Goal: Find specific page/section: Find specific page/section

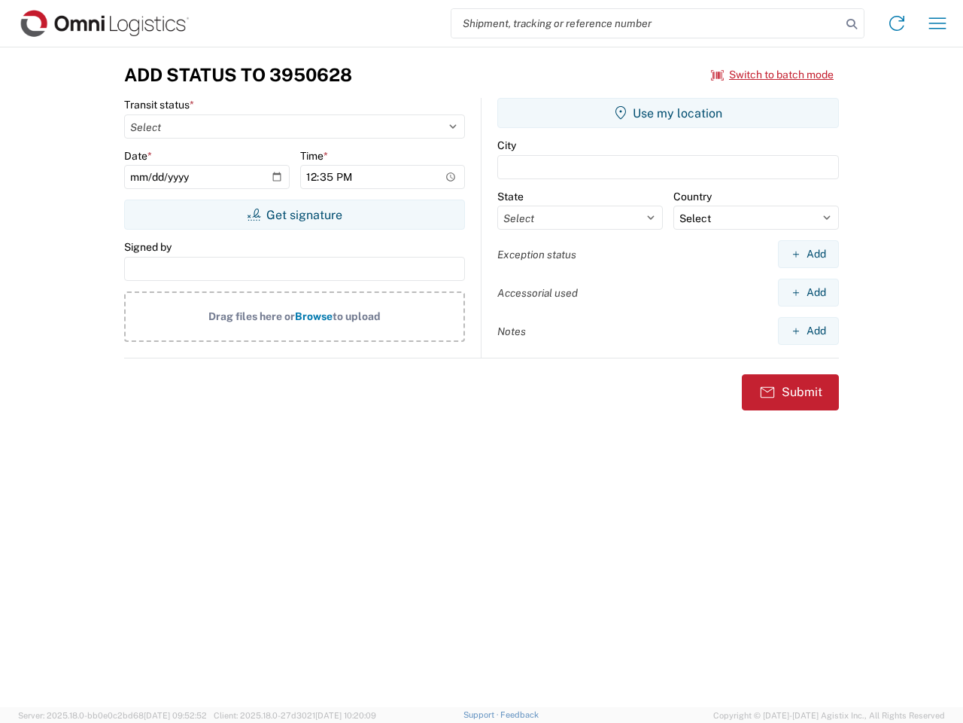
click at [647, 23] on input "search" at bounding box center [647, 23] width 390 height 29
click at [852, 24] on icon at bounding box center [851, 24] width 21 height 21
click at [897, 23] on icon at bounding box center [897, 23] width 24 height 24
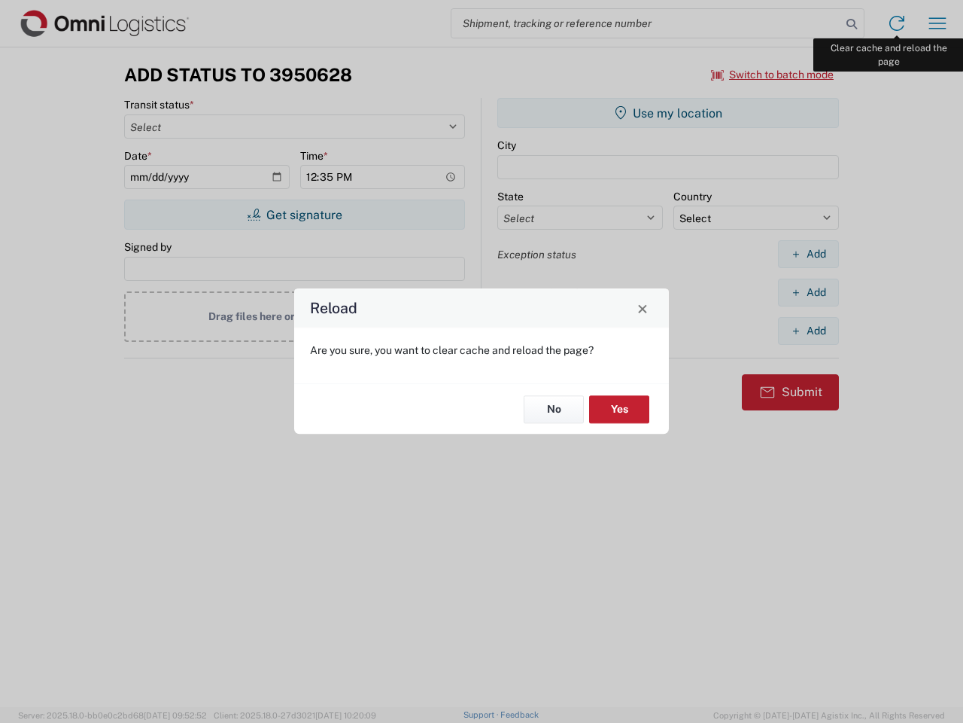
click at [938, 23] on div "Reload Are you sure, you want to clear cache and reload the page? No Yes" at bounding box center [481, 361] width 963 height 723
click at [773, 75] on div "Reload Are you sure, you want to clear cache and reload the page? No Yes" at bounding box center [481, 361] width 963 height 723
click at [294, 215] on div "Reload Are you sure, you want to clear cache and reload the page? No Yes" at bounding box center [481, 361] width 963 height 723
click at [668, 113] on div "Reload Are you sure, you want to clear cache and reload the page? No Yes" at bounding box center [481, 361] width 963 height 723
click at [808, 254] on div "Reload Are you sure, you want to clear cache and reload the page? No Yes" at bounding box center [481, 361] width 963 height 723
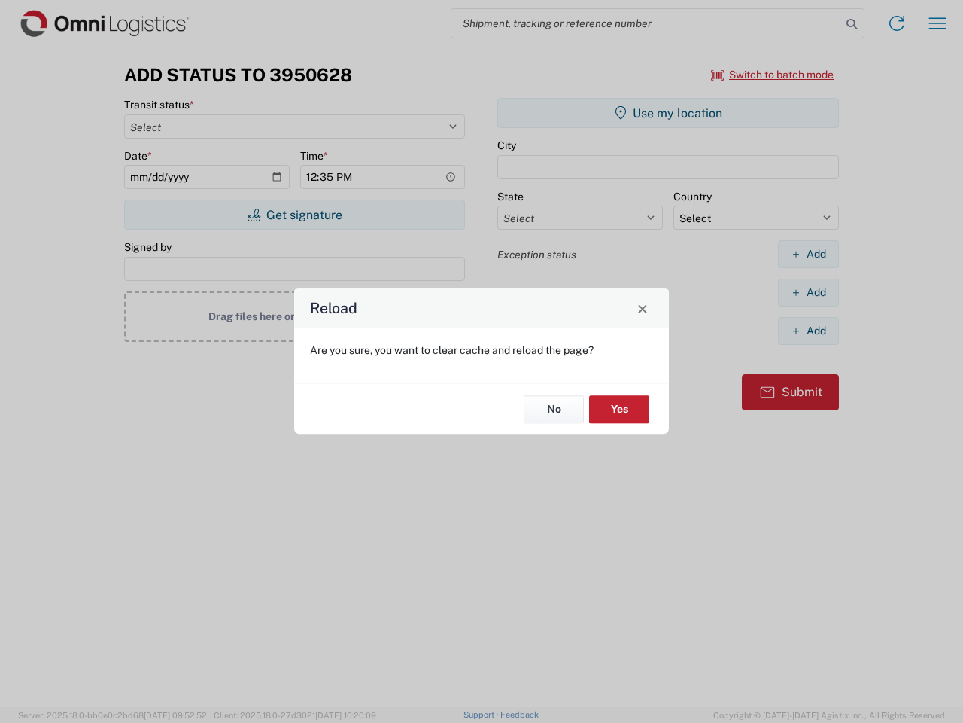
click at [808, 292] on div "Reload Are you sure, you want to clear cache and reload the page? No Yes" at bounding box center [481, 361] width 963 height 723
click at [808, 330] on div "Reload Are you sure, you want to clear cache and reload the page? No Yes" at bounding box center [481, 361] width 963 height 723
